Goal: Task Accomplishment & Management: Use online tool/utility

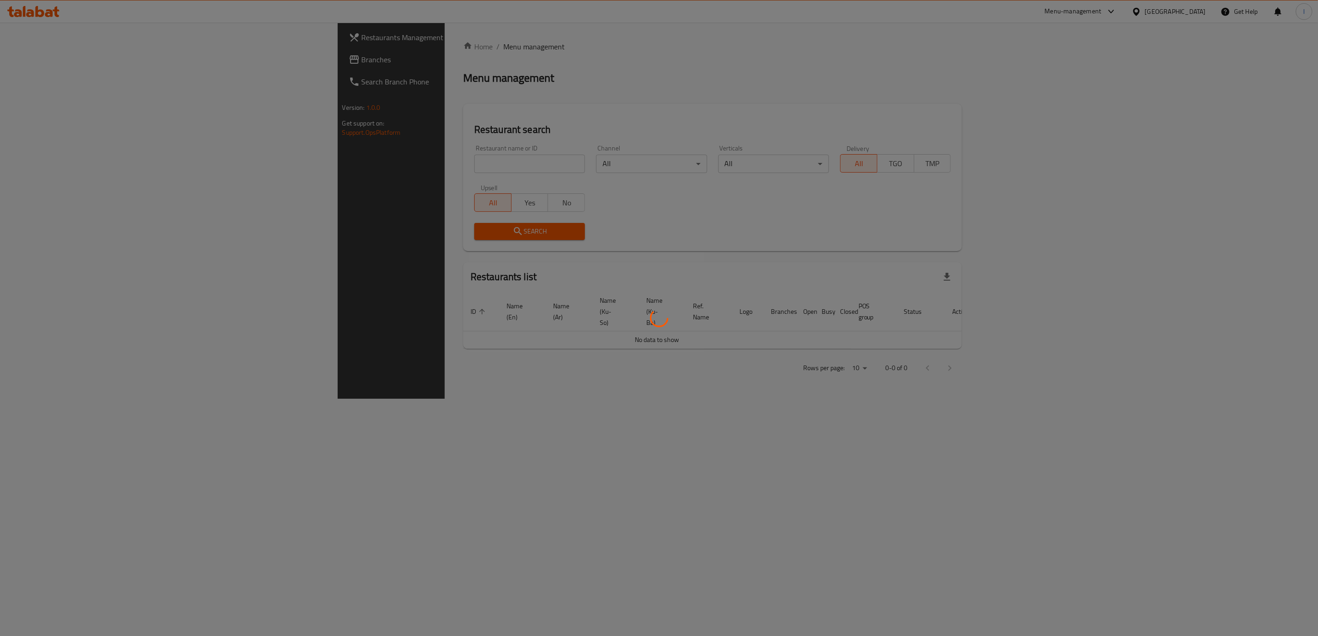
click at [466, 171] on div at bounding box center [659, 318] width 1318 height 636
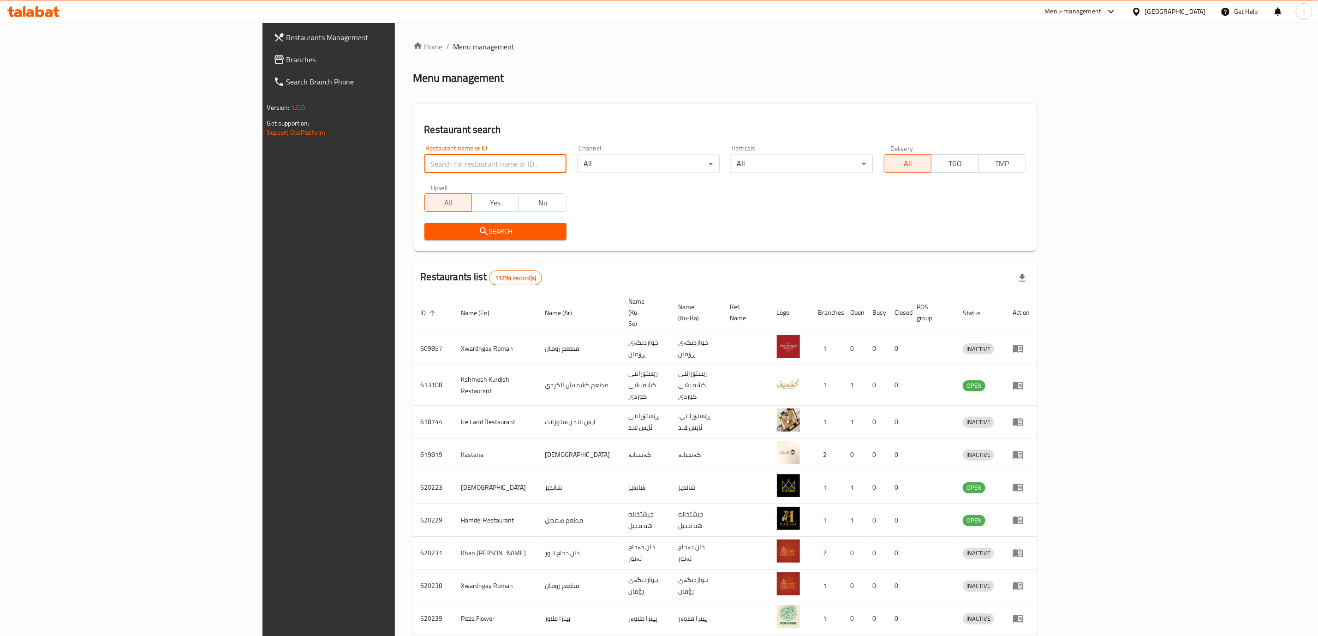
click at [466, 171] on input "search" at bounding box center [495, 164] width 142 height 18
paste input "Lano Fast Food"
type input "Lano Fast Food"
click at [432, 226] on span "Search" at bounding box center [495, 232] width 127 height 12
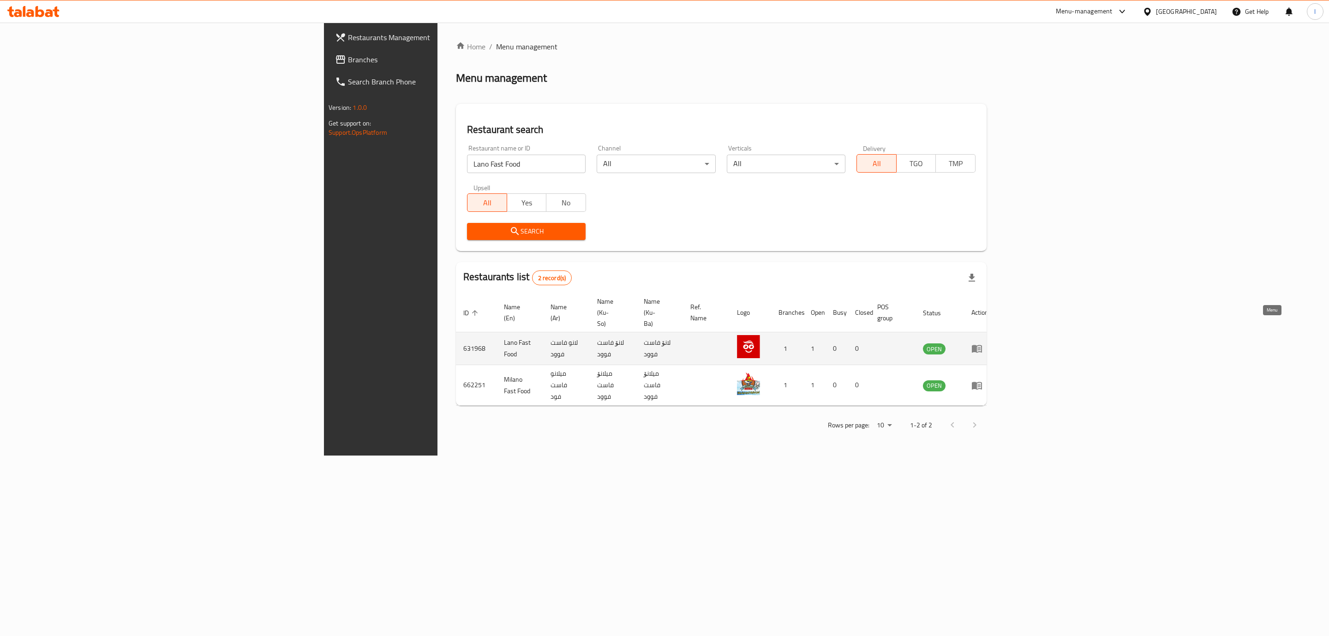
click at [982, 343] on icon "enhanced table" at bounding box center [976, 348] width 11 height 11
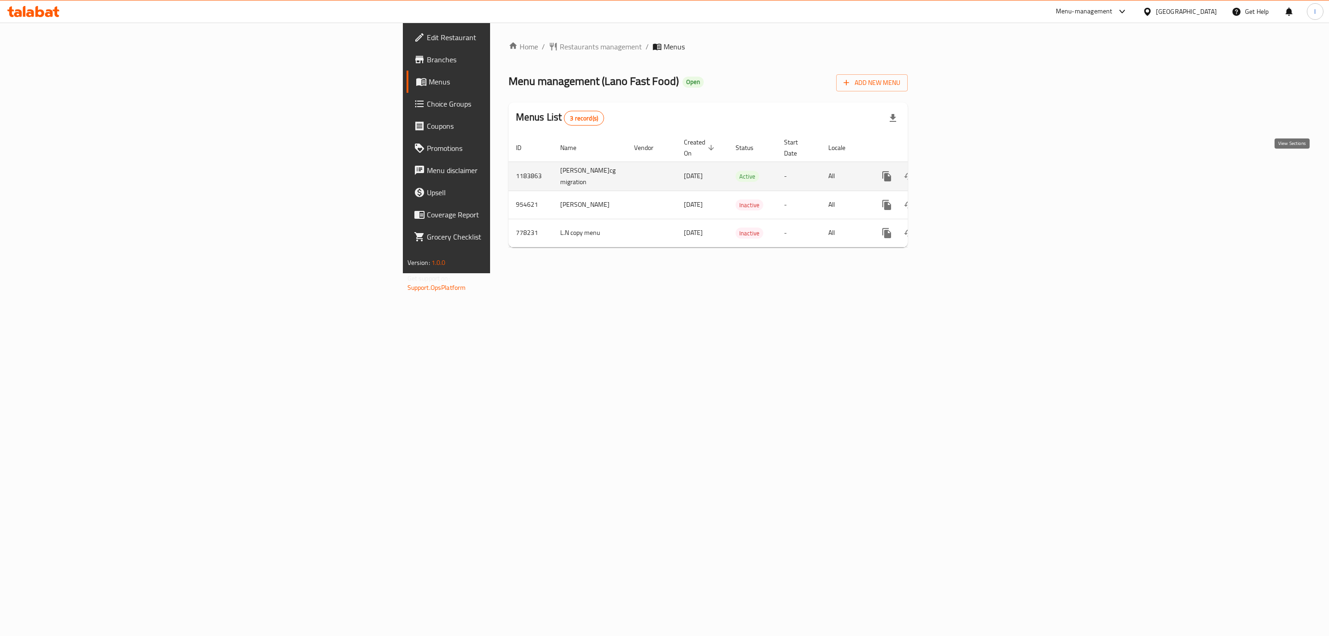
click at [957, 172] on icon "enhanced table" at bounding box center [953, 176] width 8 height 8
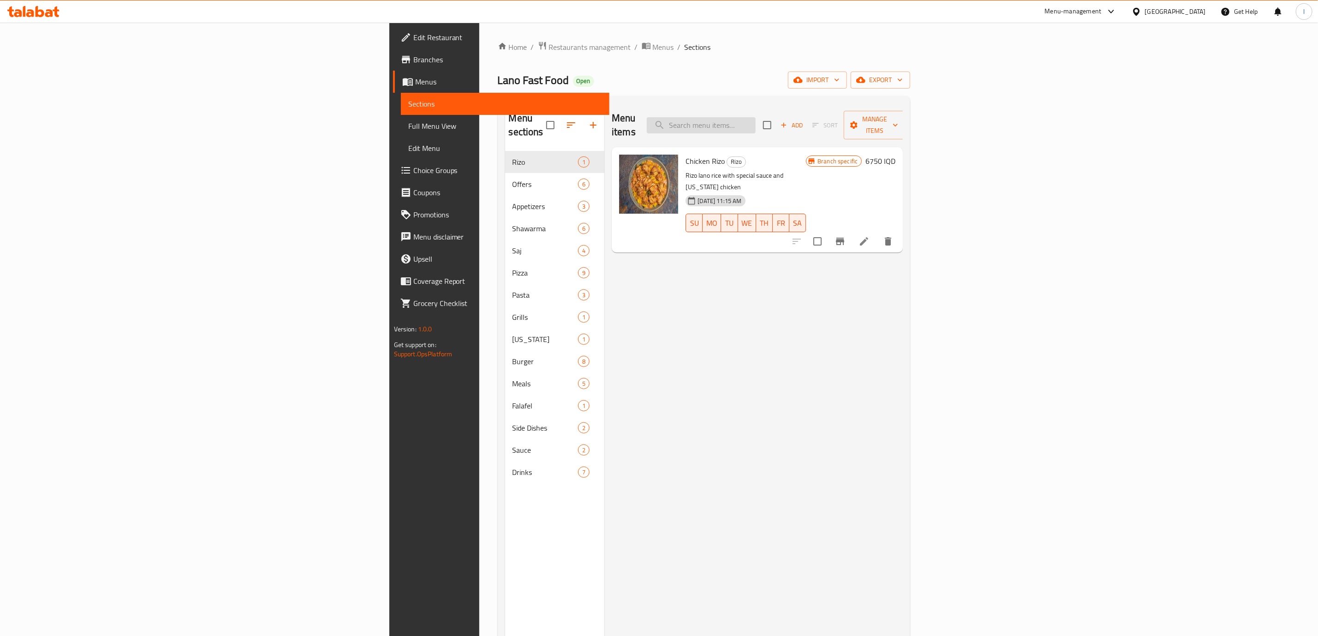
click at [756, 118] on input "search" at bounding box center [701, 125] width 109 height 16
paste input "French Fries"
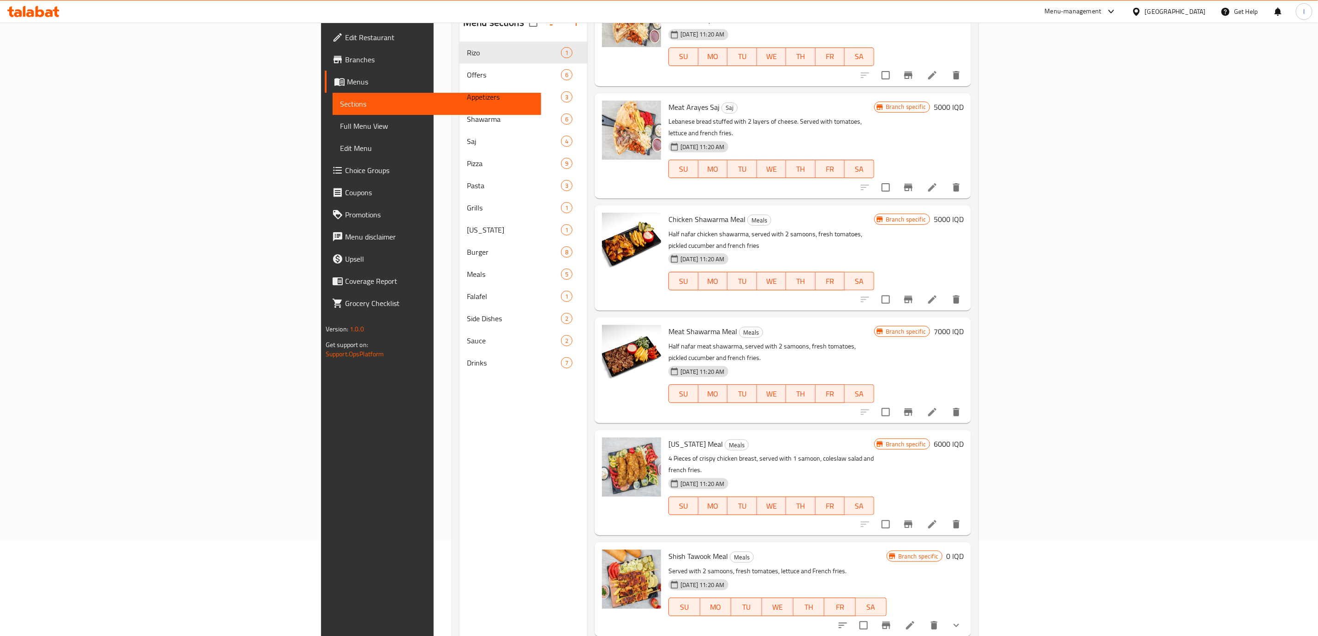
scroll to position [129, 0]
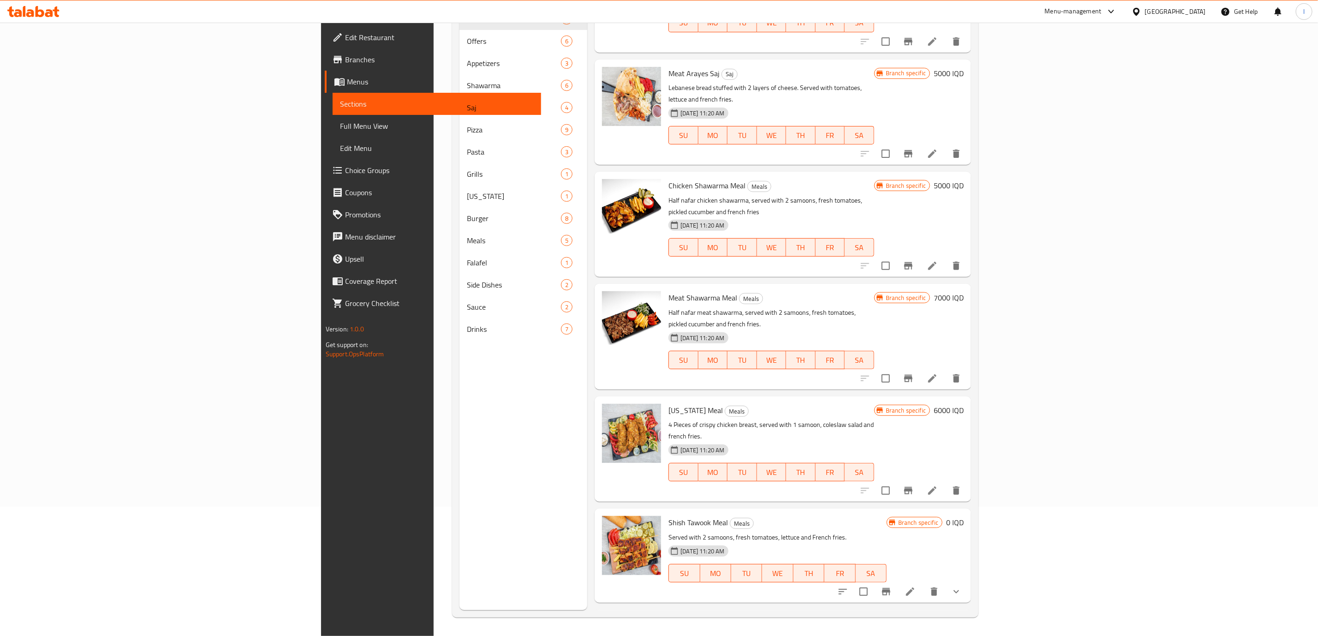
type input "French Fries"
click at [340, 124] on span "Full Menu View" at bounding box center [437, 125] width 194 height 11
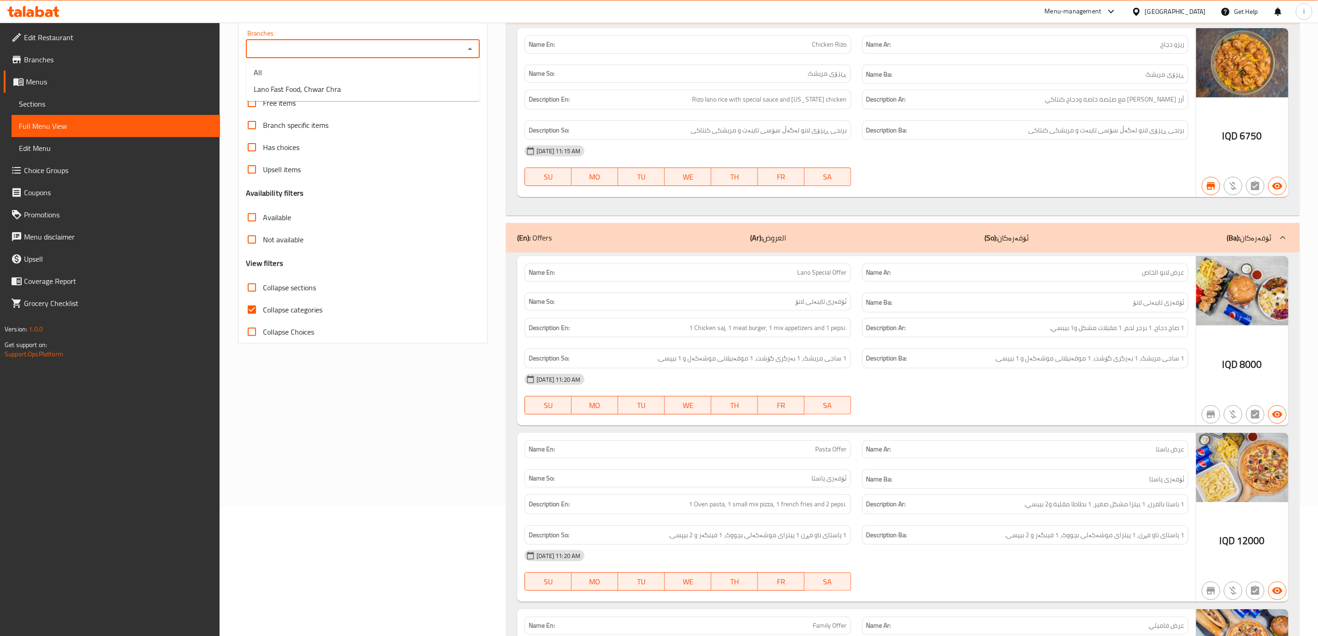
click at [430, 45] on input "Branches" at bounding box center [355, 48] width 213 height 13
click at [299, 91] on span "Lano Fast Food, Chwar Chra" at bounding box center [297, 89] width 87 height 11
type input "Lano Fast Food, Chwar Chra"
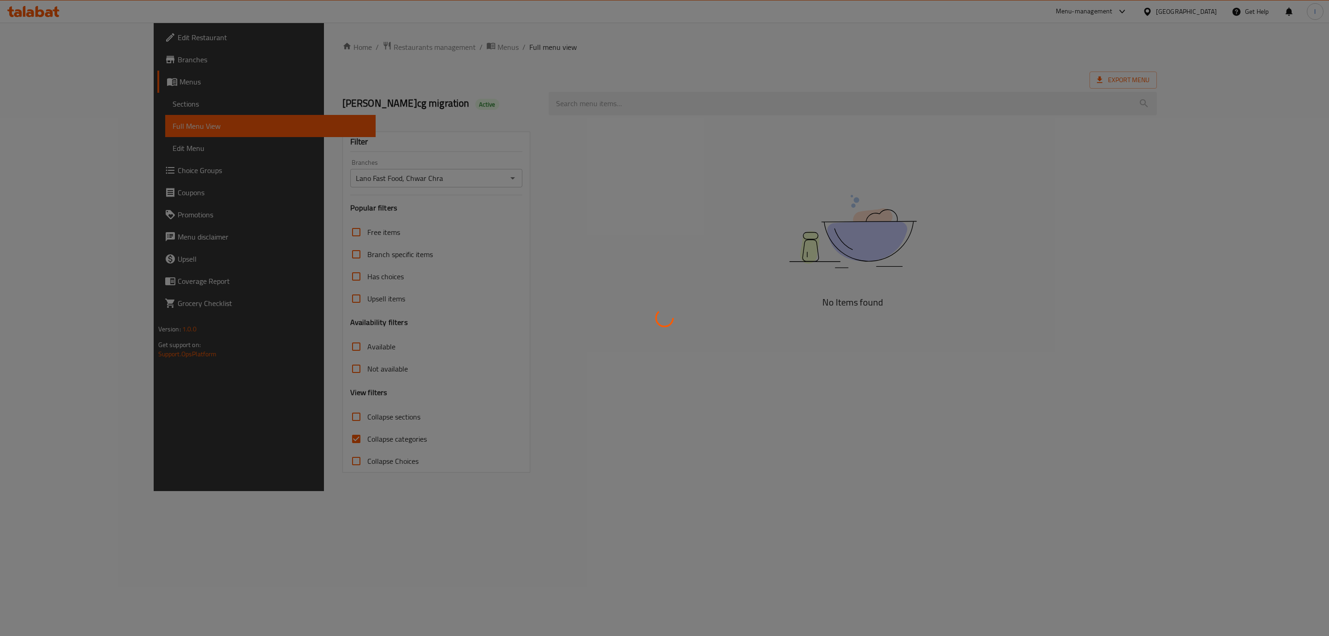
click at [247, 445] on div at bounding box center [664, 318] width 1329 height 636
click at [255, 442] on div at bounding box center [664, 318] width 1329 height 636
click at [252, 439] on div at bounding box center [664, 318] width 1329 height 636
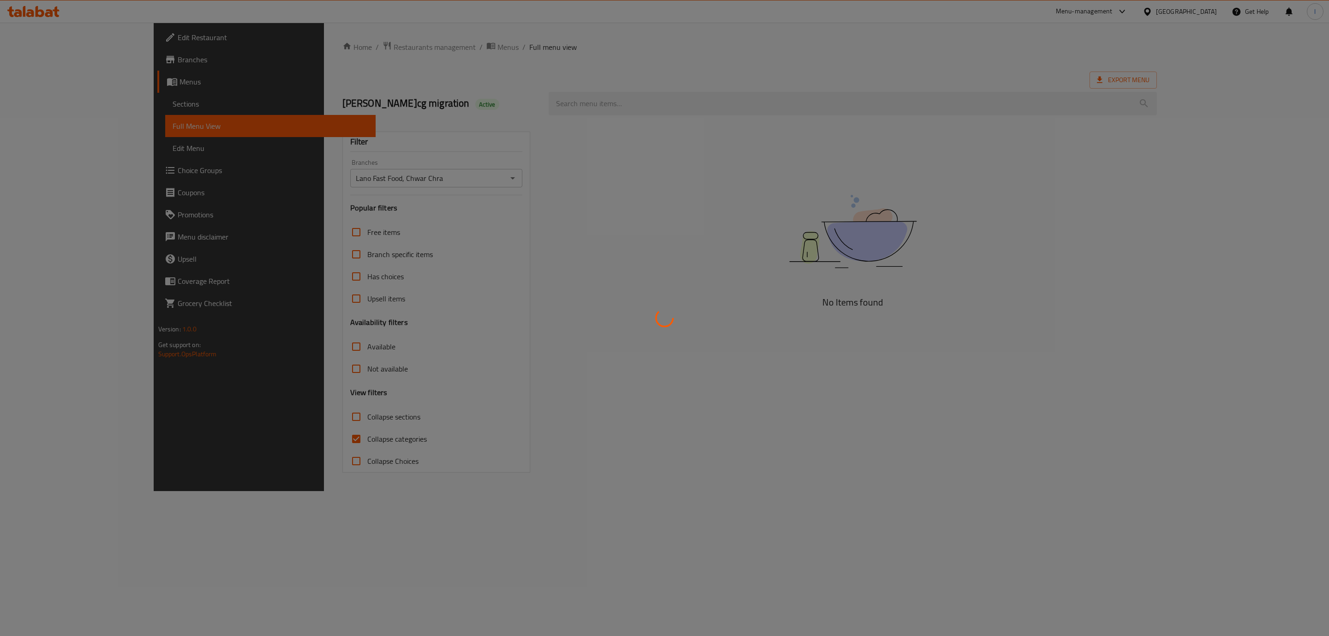
click at [252, 439] on div at bounding box center [664, 318] width 1329 height 636
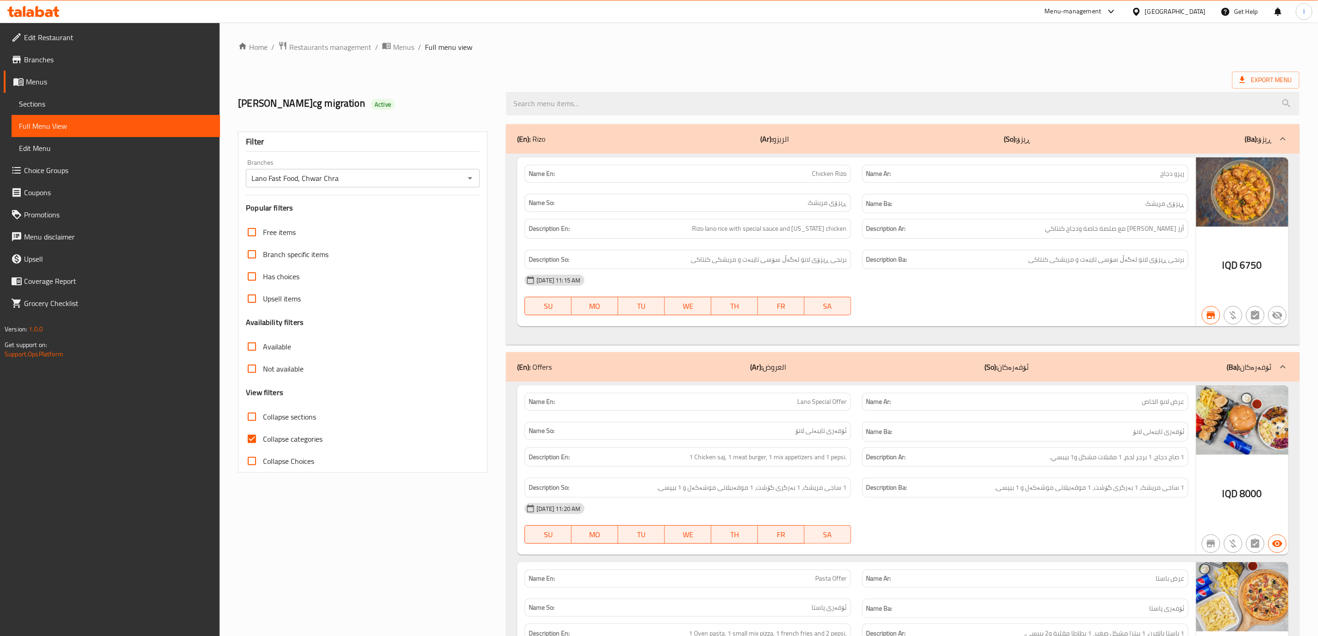
click at [280, 443] on span "Collapse categories" at bounding box center [293, 438] width 60 height 11
click at [263, 443] on input "Collapse categories" at bounding box center [252, 439] width 22 height 22
checkbox input "false"
click at [288, 421] on span "Collapse sections" at bounding box center [289, 416] width 53 height 11
click at [263, 421] on input "Collapse sections" at bounding box center [252, 417] width 22 height 22
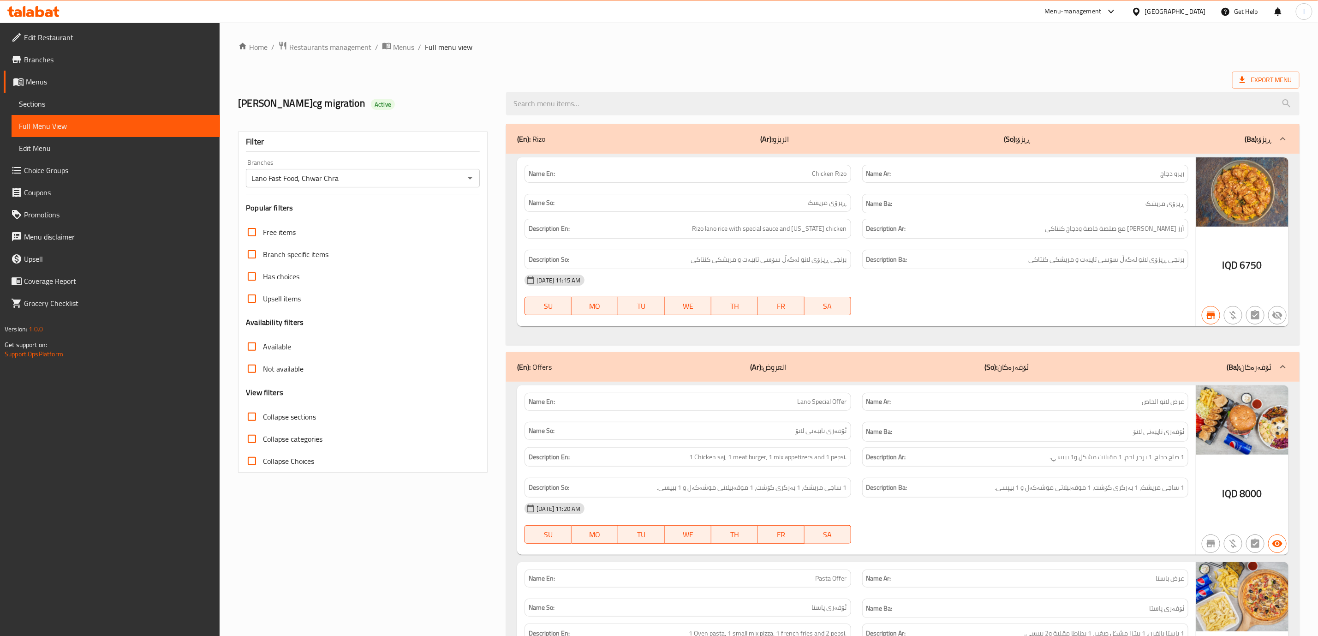
checkbox input "true"
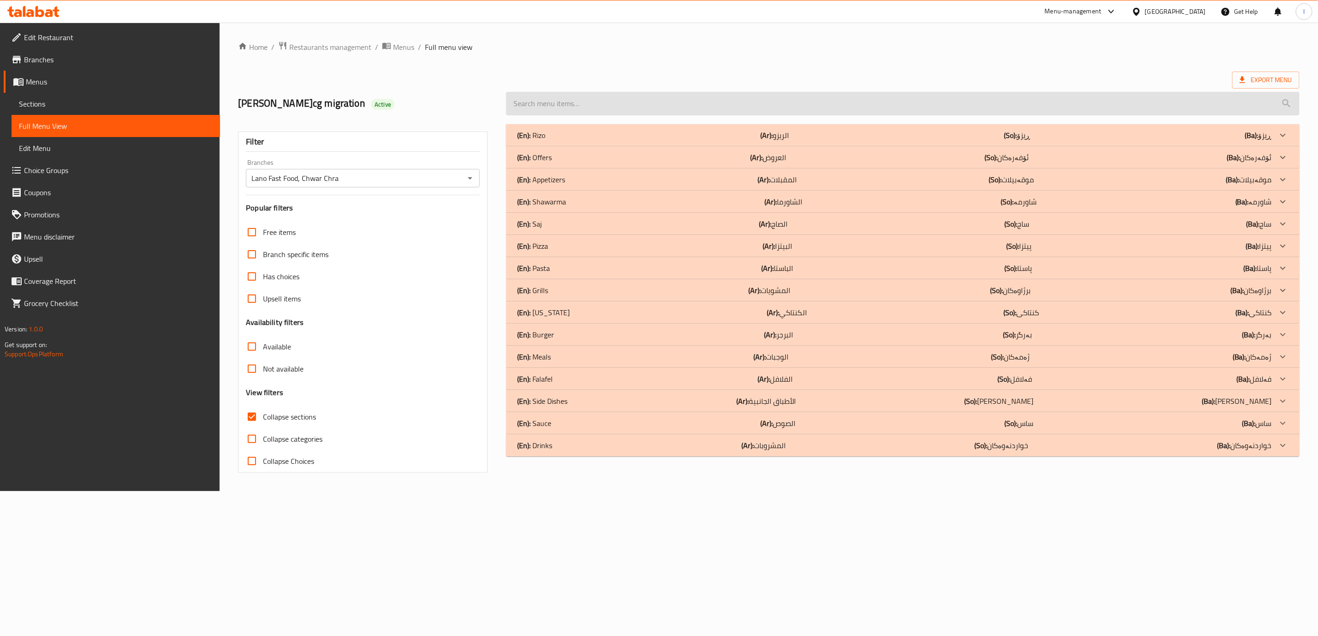
click at [706, 109] on input "search" at bounding box center [903, 104] width 794 height 24
paste input "French Fries"
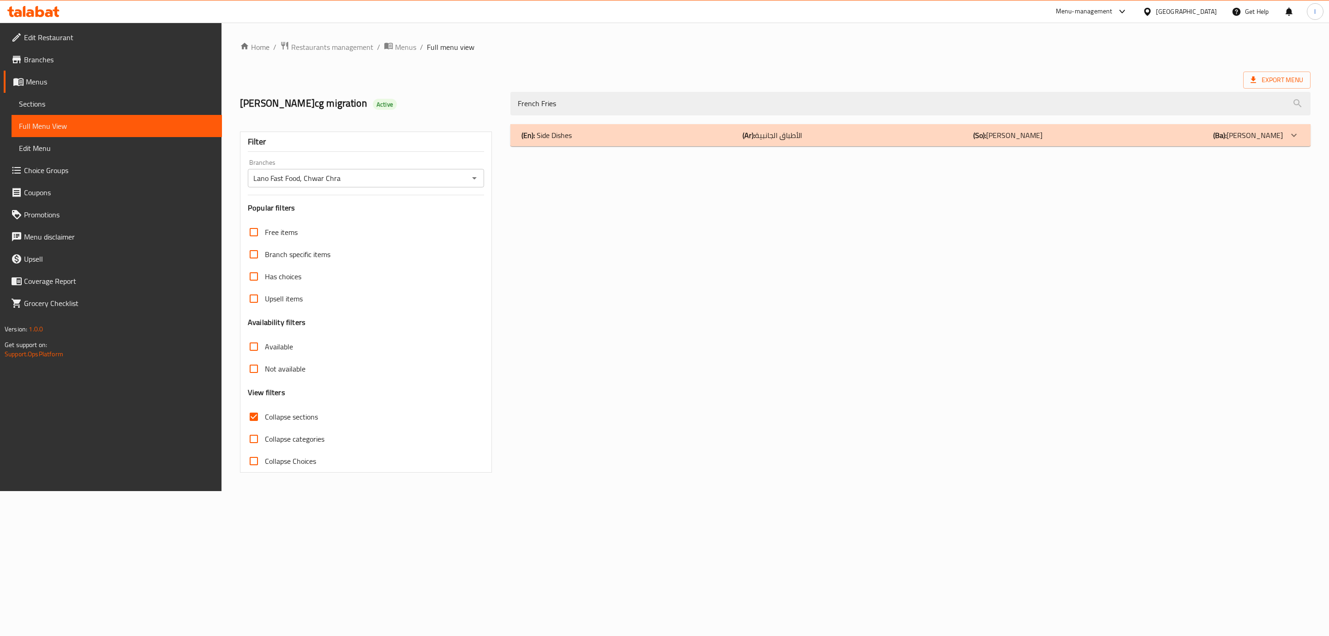
type input "French Fries"
click at [738, 134] on div "(En): Side Dishes (Ar): الأطباق الجانبية (So): ژەمە لاوەکییەکان (Ba): ژەمە لاوە…" at bounding box center [901, 135] width 761 height 11
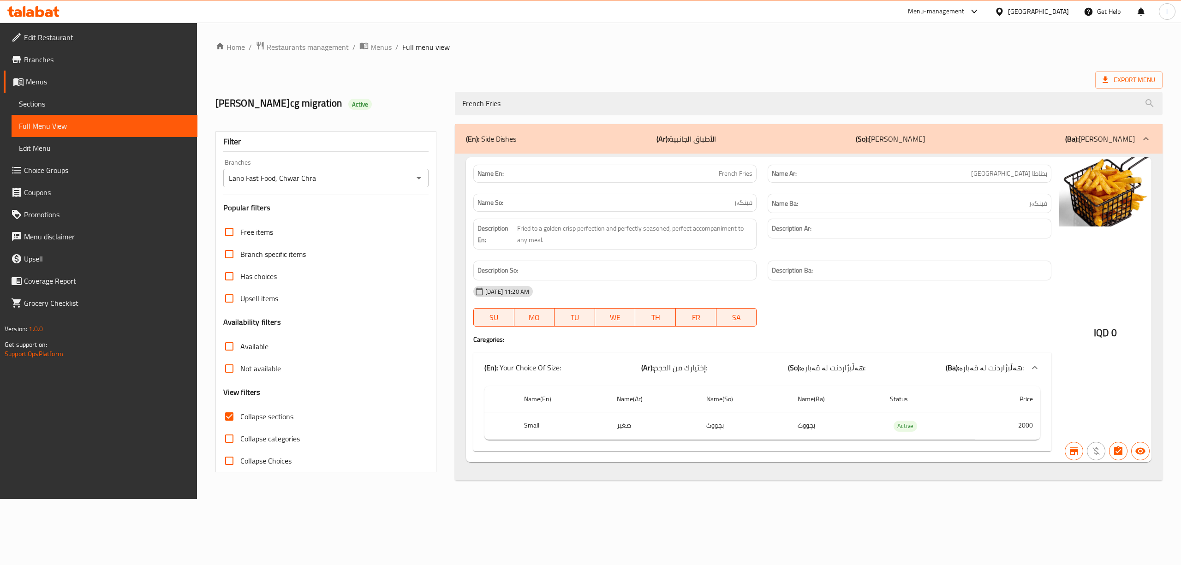
click at [30, 19] on div at bounding box center [33, 11] width 67 height 18
click at [25, 17] on div at bounding box center [33, 11] width 52 height 11
